Goal: Task Accomplishment & Management: Use online tool/utility

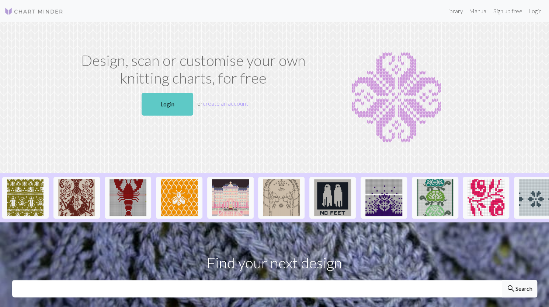
click at [158, 113] on link "Login" at bounding box center [167, 104] width 52 height 23
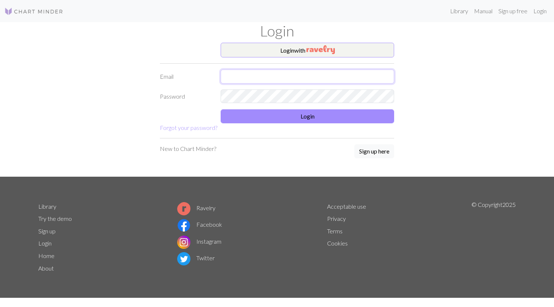
click at [245, 76] on input "text" at bounding box center [308, 77] width 174 height 14
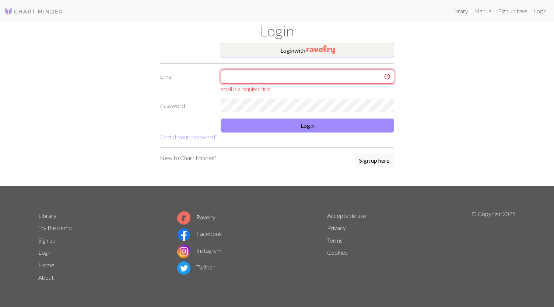
type input "[EMAIL_ADDRESS][DOMAIN_NAME]"
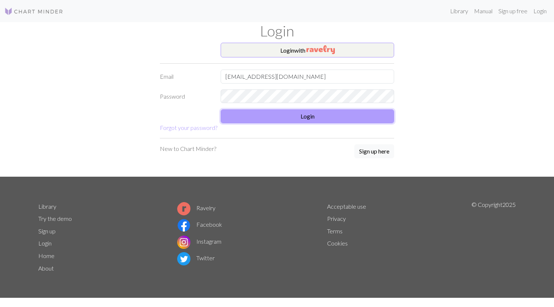
click at [296, 119] on button "Login" at bounding box center [308, 116] width 174 height 14
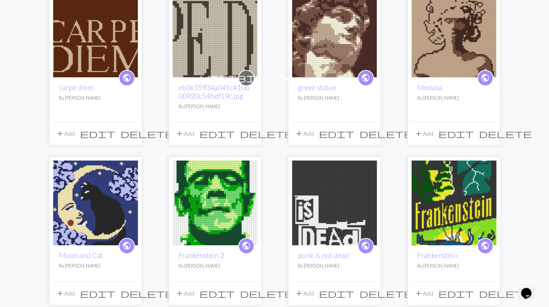
scroll to position [108, 0]
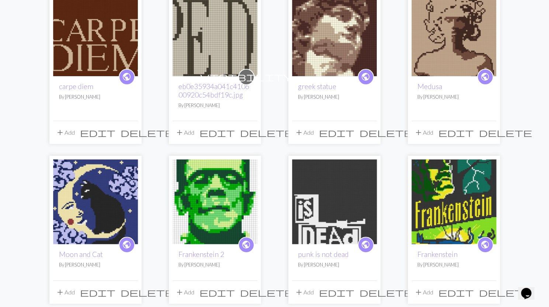
click at [91, 215] on img at bounding box center [95, 202] width 85 height 85
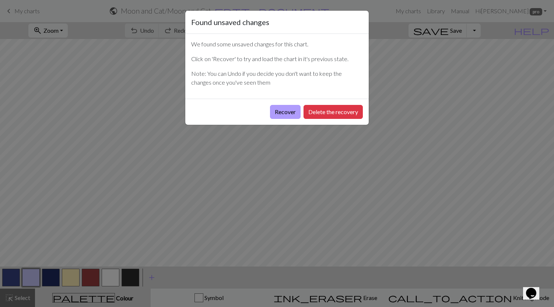
click at [286, 109] on button "Recover" at bounding box center [285, 112] width 31 height 14
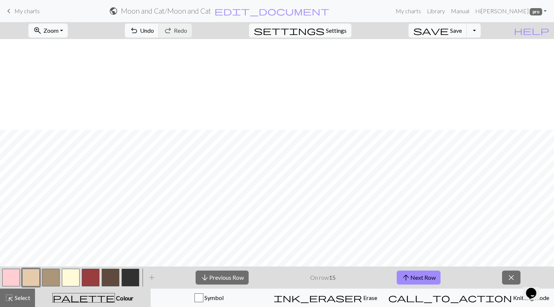
scroll to position [326, 0]
click at [406, 278] on span "arrow_upward" at bounding box center [406, 278] width 9 height 10
click at [407, 278] on span "arrow_upward" at bounding box center [406, 278] width 9 height 10
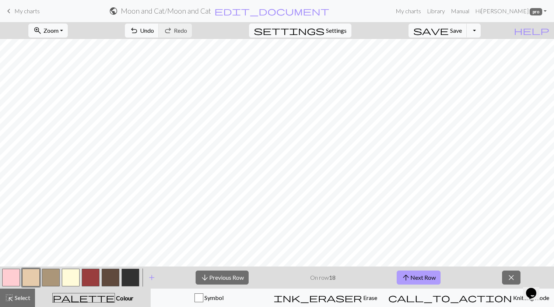
click at [414, 281] on button "arrow_upward Next Row" at bounding box center [419, 278] width 44 height 14
click at [425, 274] on button "arrow_upward Next Row" at bounding box center [419, 278] width 44 height 14
click at [411, 274] on button "arrow_upward Next Row" at bounding box center [419, 278] width 44 height 14
click at [463, 36] on button "save Save Save" at bounding box center [438, 31] width 59 height 14
